Goal: Task Accomplishment & Management: Complete application form

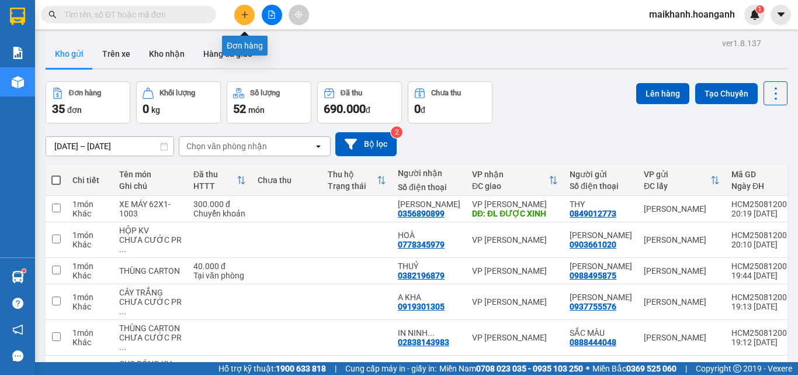
click at [244, 11] on icon "plus" at bounding box center [245, 15] width 8 height 8
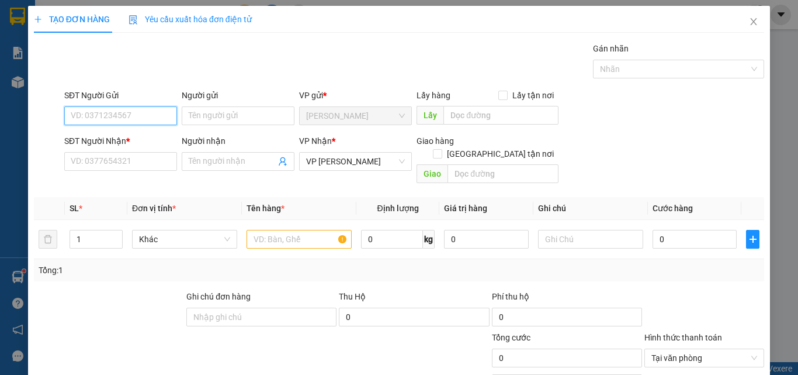
click at [149, 117] on input "SĐT Người Gửi" at bounding box center [120, 115] width 113 height 19
click at [134, 141] on div "0907018575 - NAM" at bounding box center [120, 139] width 98 height 13
type input "0907018575"
type input "NAM"
type input "30.000"
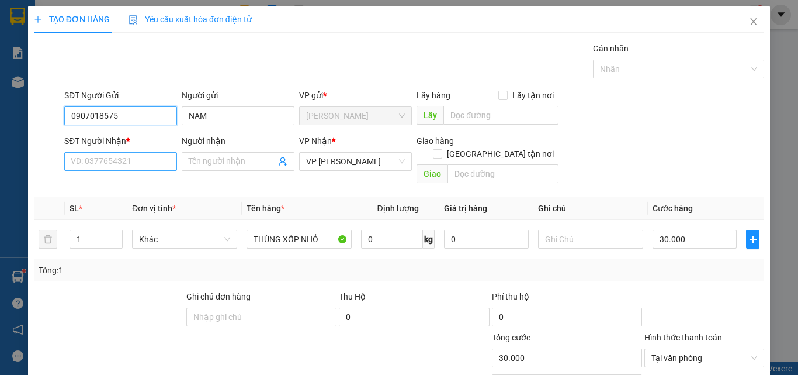
type input "0907018575"
click at [138, 158] on input "SĐT Người Nhận *" at bounding box center [120, 161] width 113 height 19
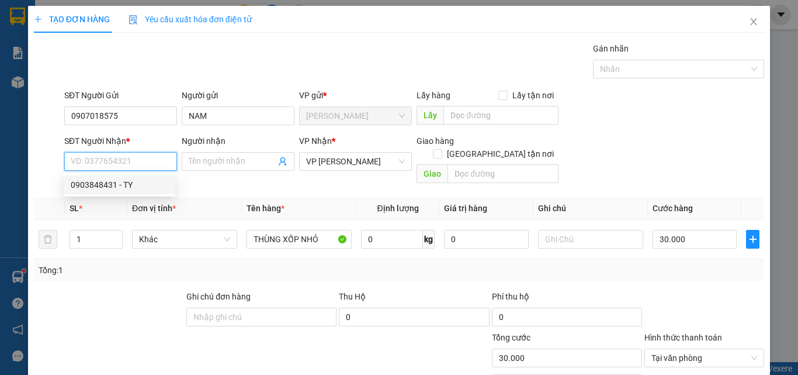
click at [115, 184] on div "0903848431 - TY" at bounding box center [120, 184] width 98 height 13
type input "0903848431"
type input "TY"
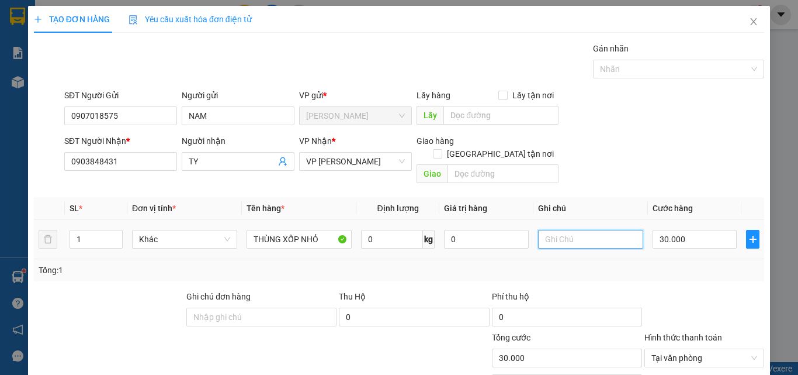
click at [560, 230] on input "text" at bounding box center [590, 239] width 105 height 19
type input "GỬI 155"
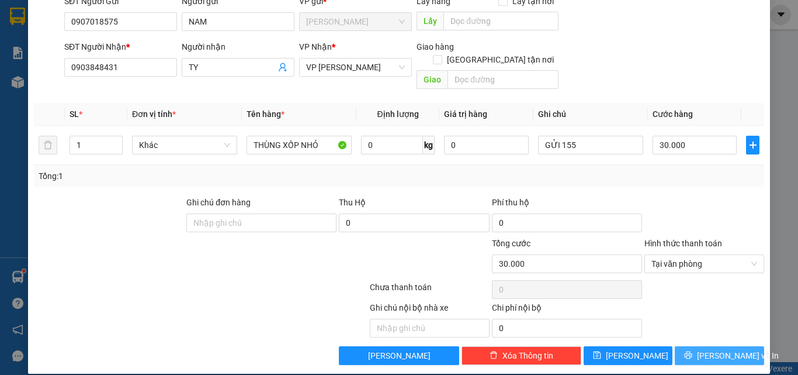
click at [730, 349] on span "[PERSON_NAME] và In" at bounding box center [738, 355] width 82 height 13
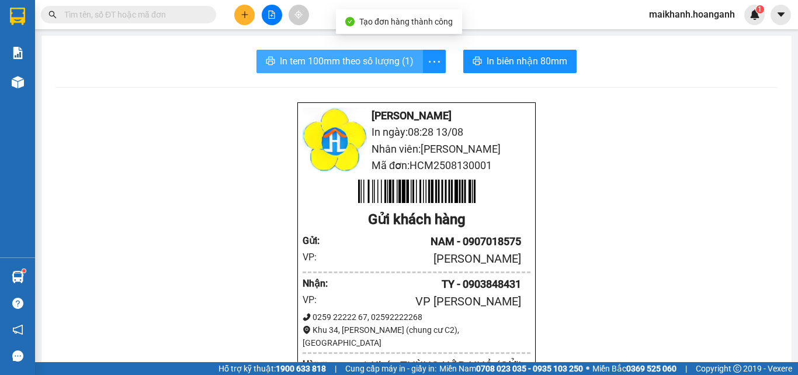
click at [321, 66] on span "In tem 100mm theo số lượng (1)" at bounding box center [347, 61] width 134 height 15
